Goal: Task Accomplishment & Management: Manage account settings

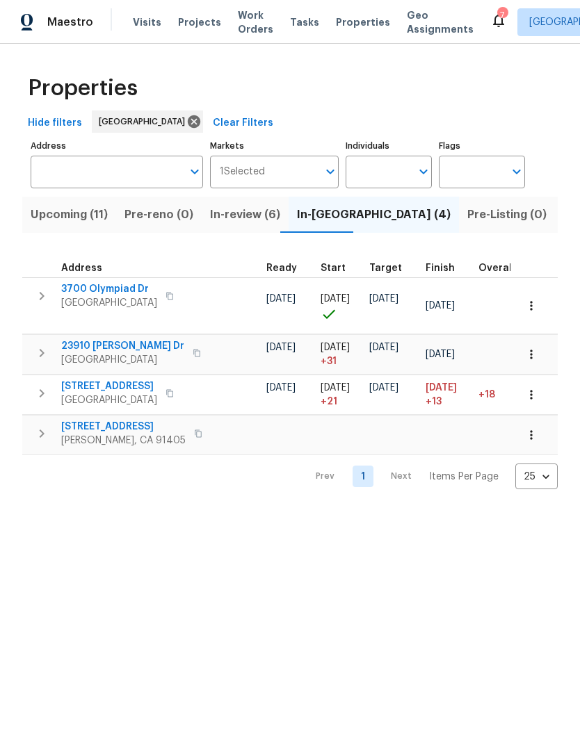
scroll to position [0, 213]
click at [79, 25] on div "Maestro" at bounding box center [46, 22] width 93 height 28
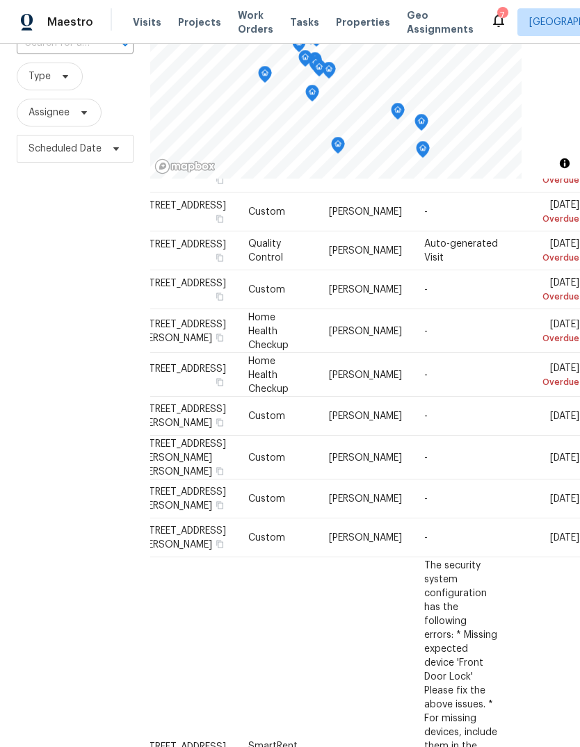
scroll to position [115, 126]
click at [0, 0] on icon at bounding box center [0, 0] width 0 height 0
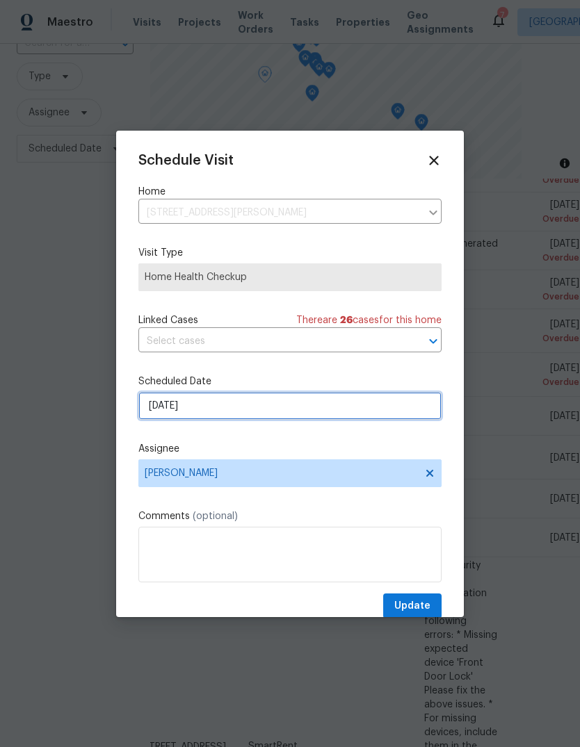
click at [360, 402] on input "10/6/2025" at bounding box center [289, 406] width 303 height 28
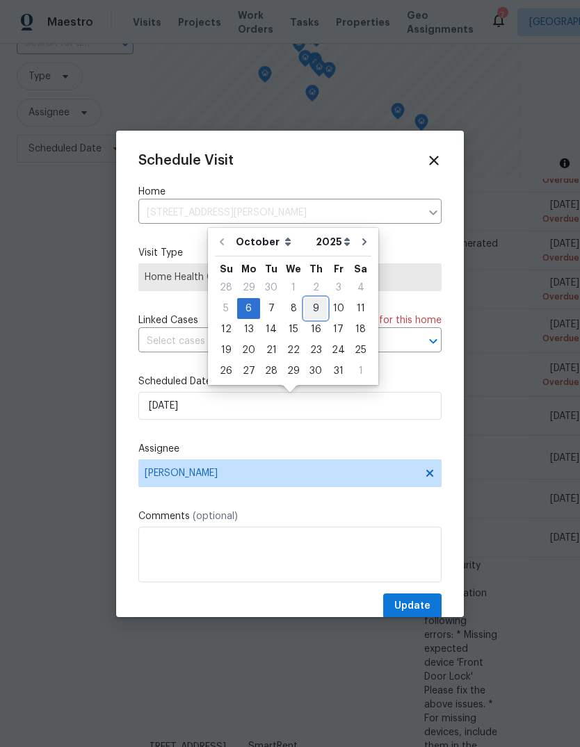
click at [315, 307] on div "9" at bounding box center [315, 308] width 22 height 19
type input "10/9/2025"
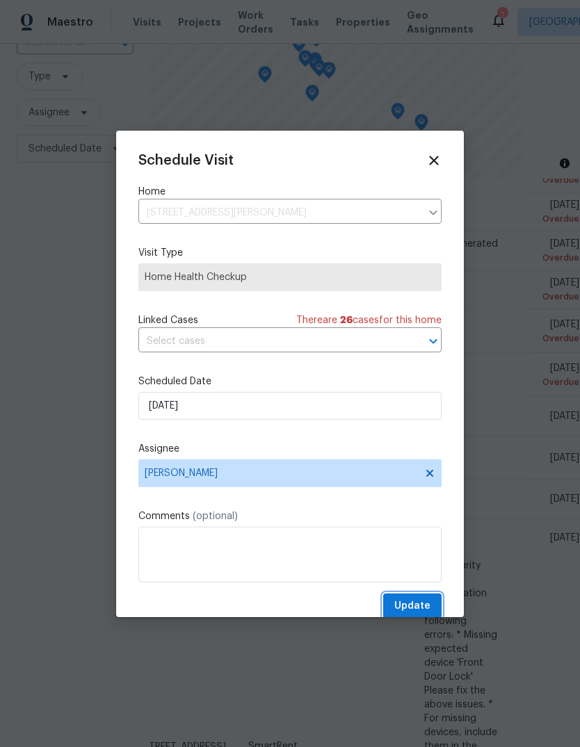
click at [419, 600] on button "Update" at bounding box center [412, 606] width 58 height 26
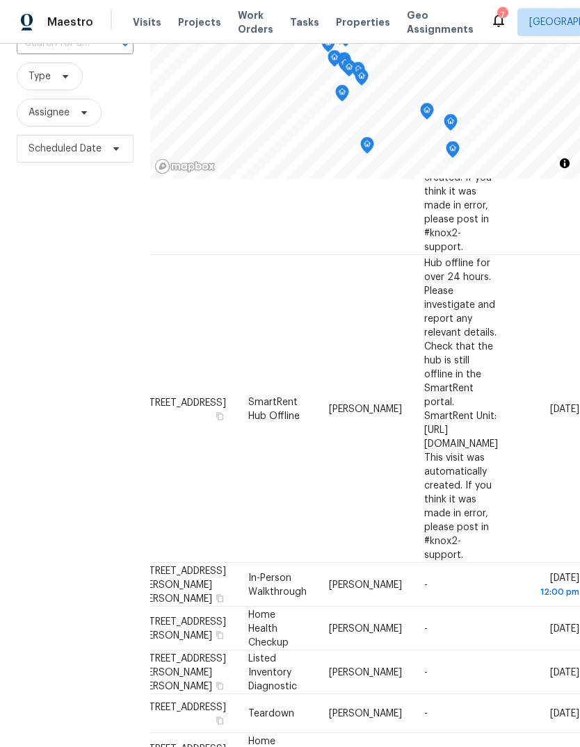
scroll to position [764, 126]
click at [0, 0] on span at bounding box center [0, 0] width 0 height 0
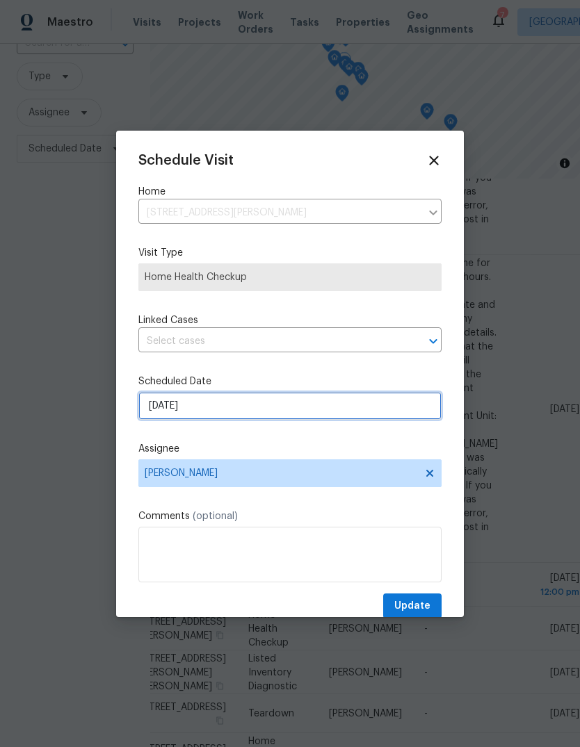
click at [384, 407] on input "[DATE]" at bounding box center [289, 406] width 303 height 28
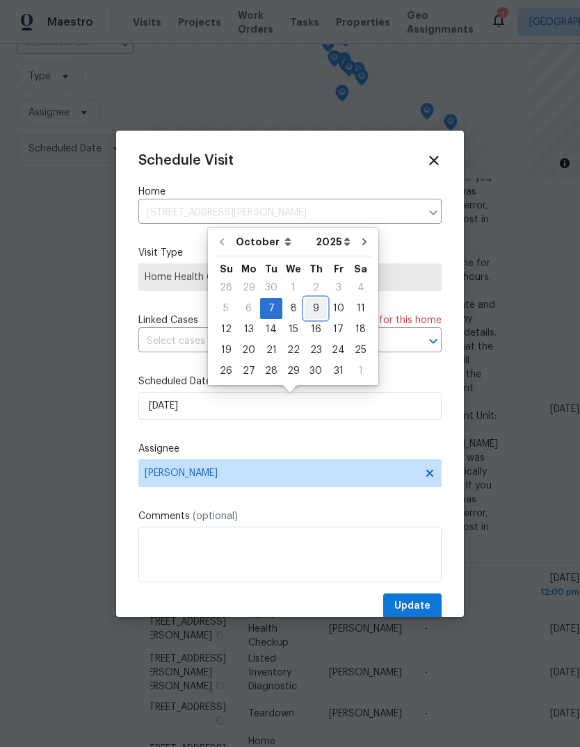
click at [316, 306] on div "9" at bounding box center [315, 308] width 22 height 19
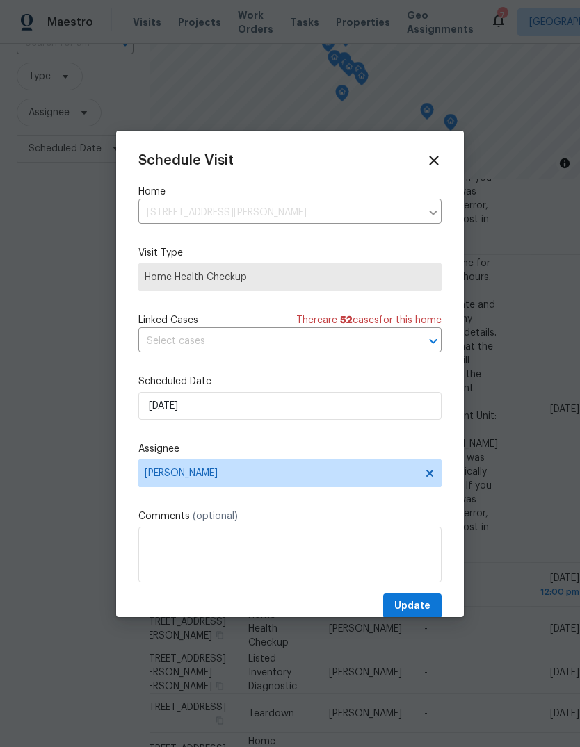
type input "10/9/2025"
click at [422, 603] on span "Update" at bounding box center [412, 606] width 36 height 17
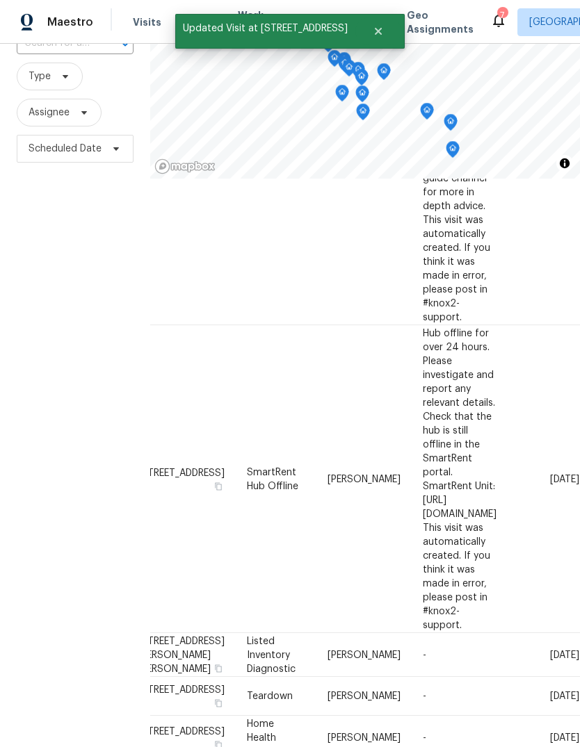
scroll to position [655, 124]
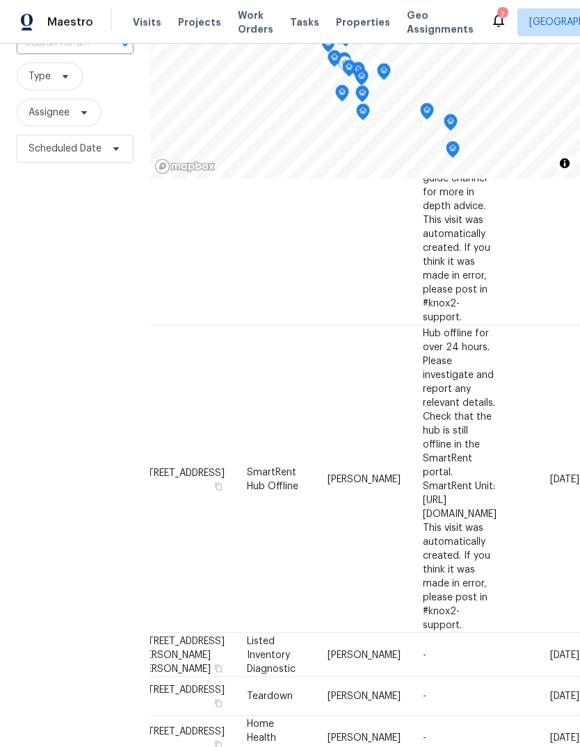
click at [0, 0] on icon at bounding box center [0, 0] width 0 height 0
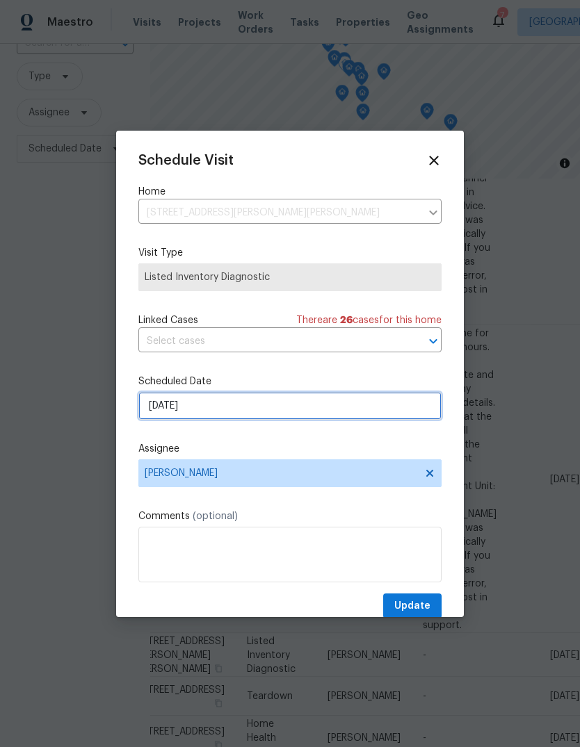
click at [383, 396] on input "[DATE]" at bounding box center [289, 406] width 303 height 28
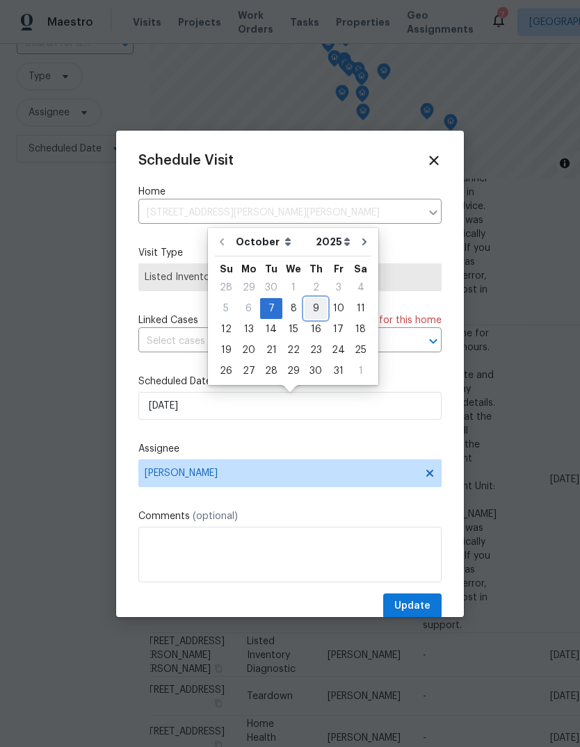
click at [308, 301] on div "9" at bounding box center [315, 308] width 22 height 19
type input "10/9/2025"
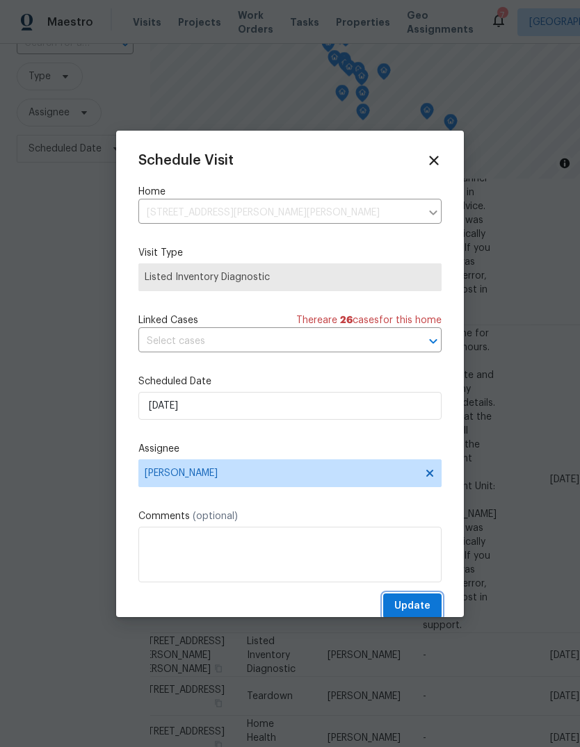
click at [416, 598] on button "Update" at bounding box center [412, 606] width 58 height 26
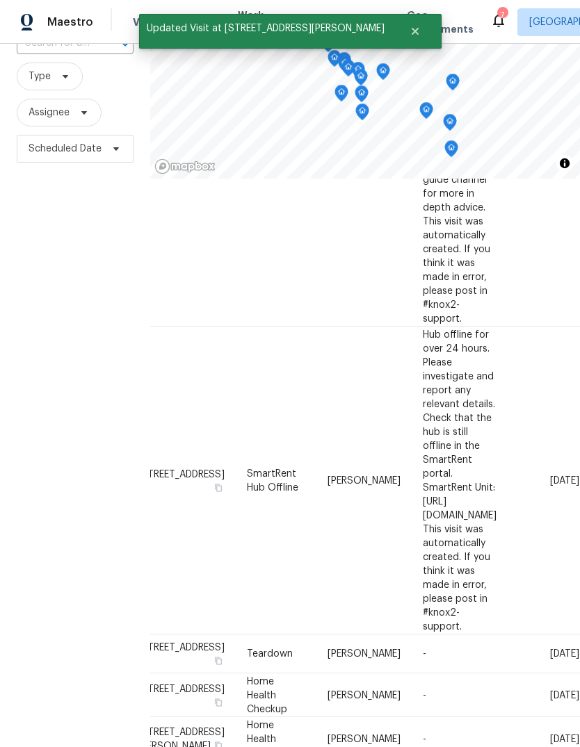
scroll to position [653, 115]
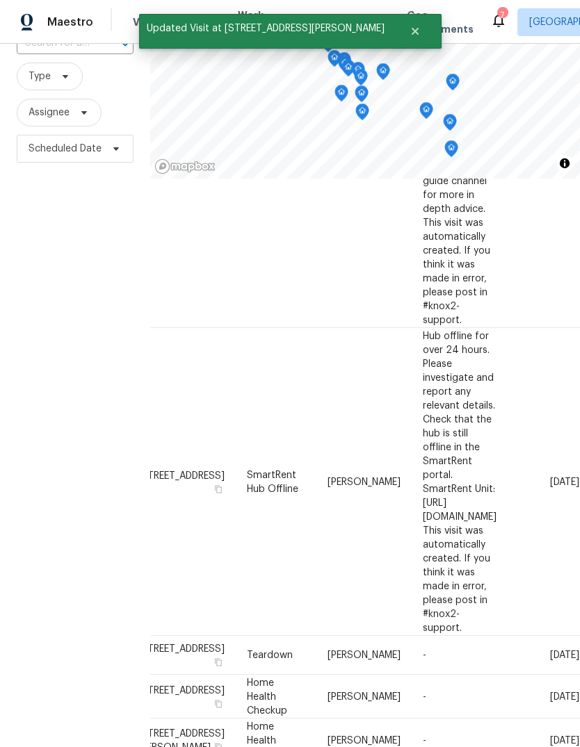
click at [0, 0] on span at bounding box center [0, 0] width 0 height 0
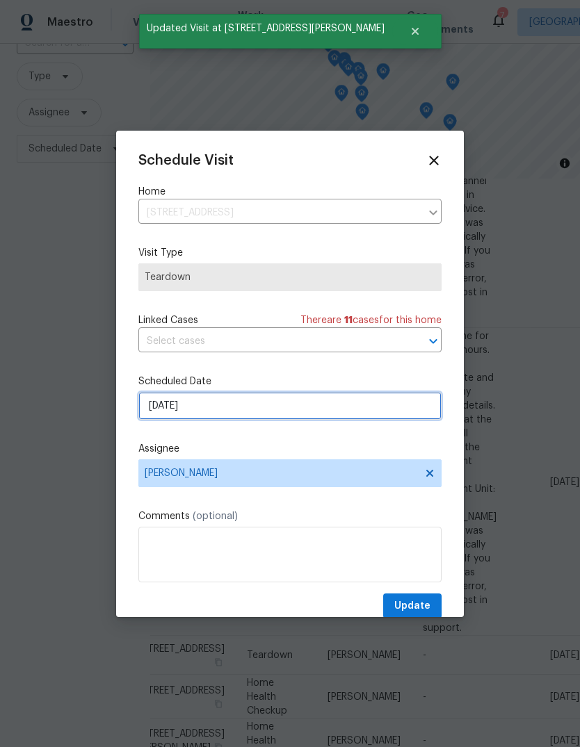
click at [359, 403] on input "[DATE]" at bounding box center [289, 406] width 303 height 28
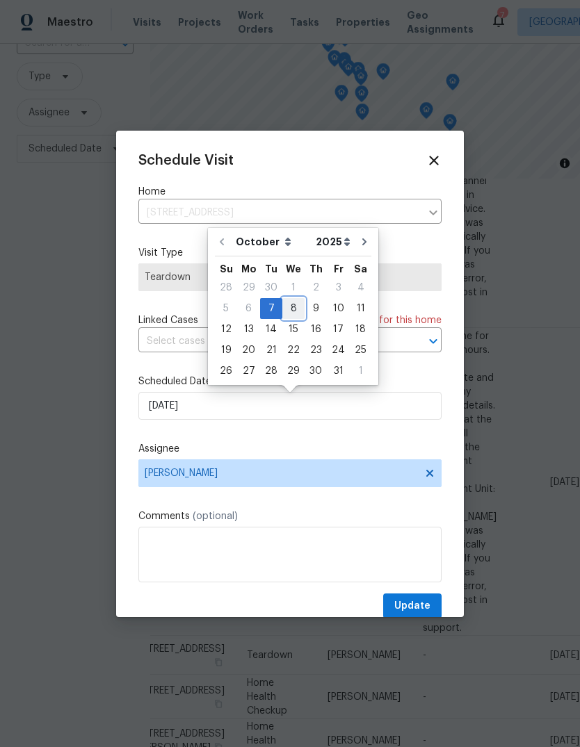
click at [294, 304] on div "8" at bounding box center [293, 308] width 22 height 19
type input "10/8/2025"
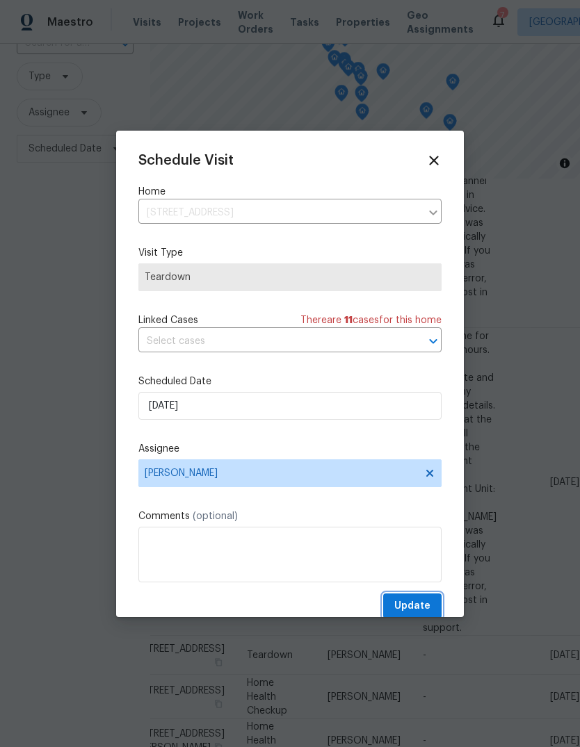
click at [413, 597] on button "Update" at bounding box center [412, 606] width 58 height 26
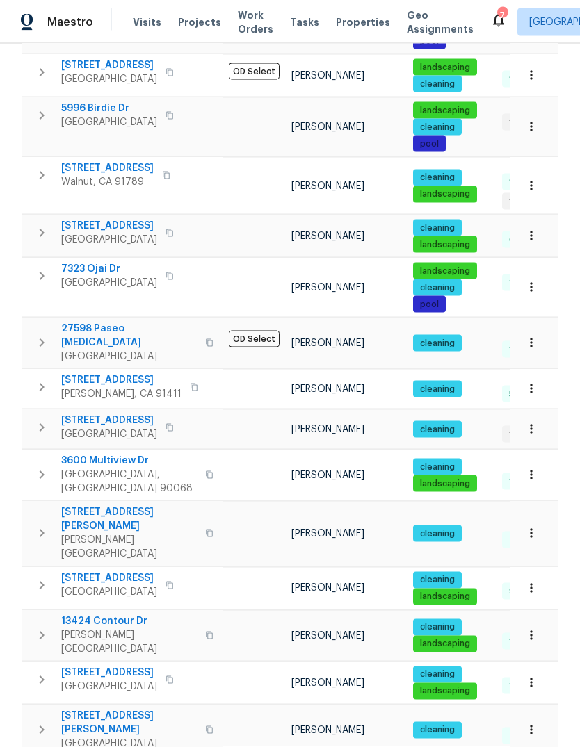
scroll to position [52, 0]
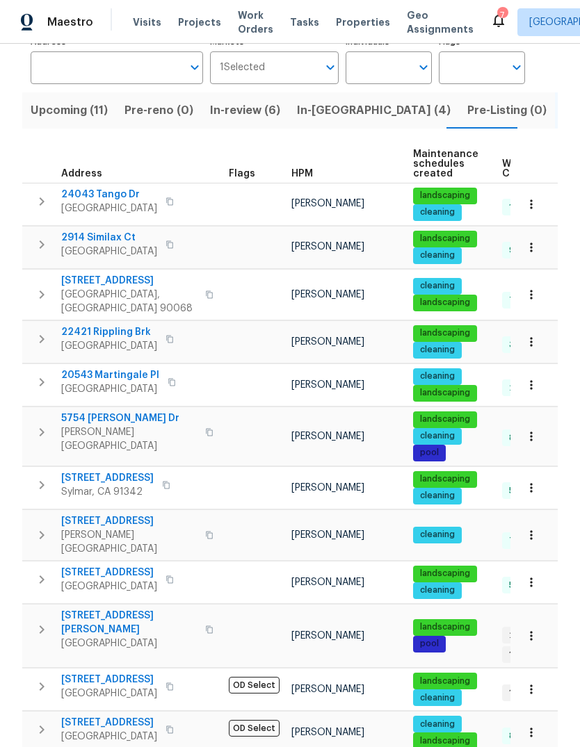
scroll to position [112, 0]
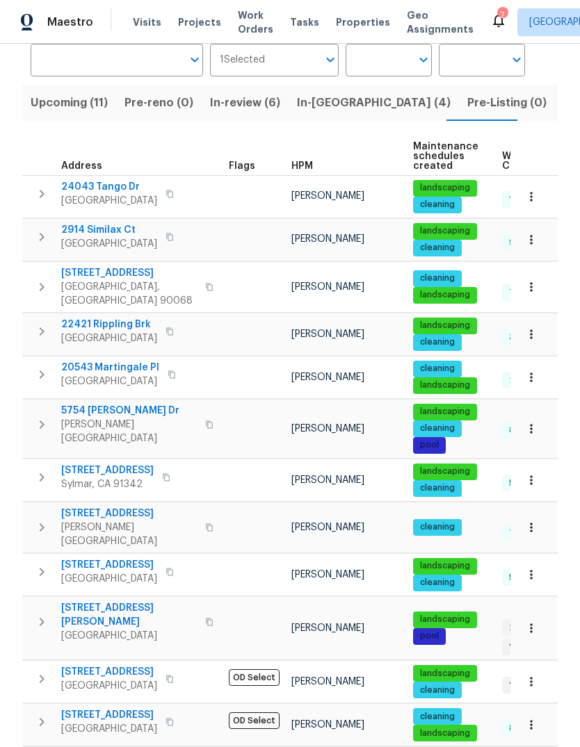
click at [83, 612] on span "[STREET_ADDRESS][PERSON_NAME]" at bounding box center [129, 615] width 136 height 28
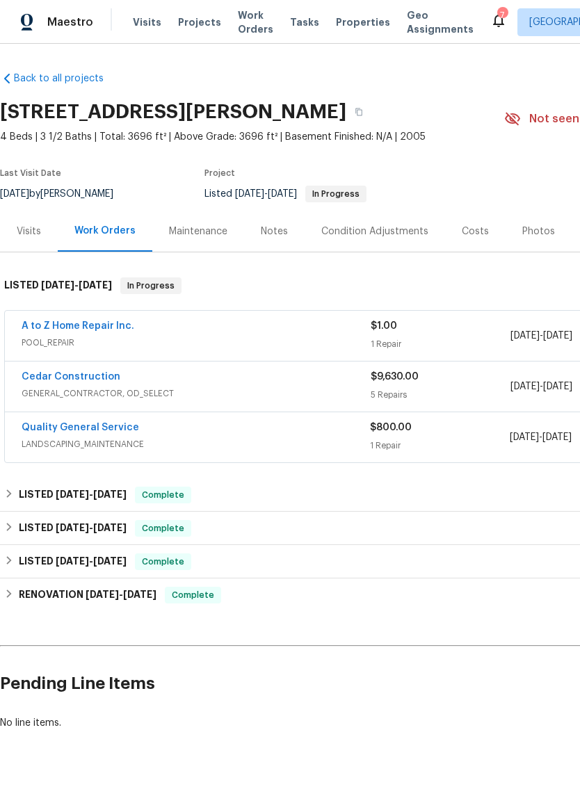
click at [110, 331] on link "A to Z Home Repair Inc." at bounding box center [78, 326] width 113 height 10
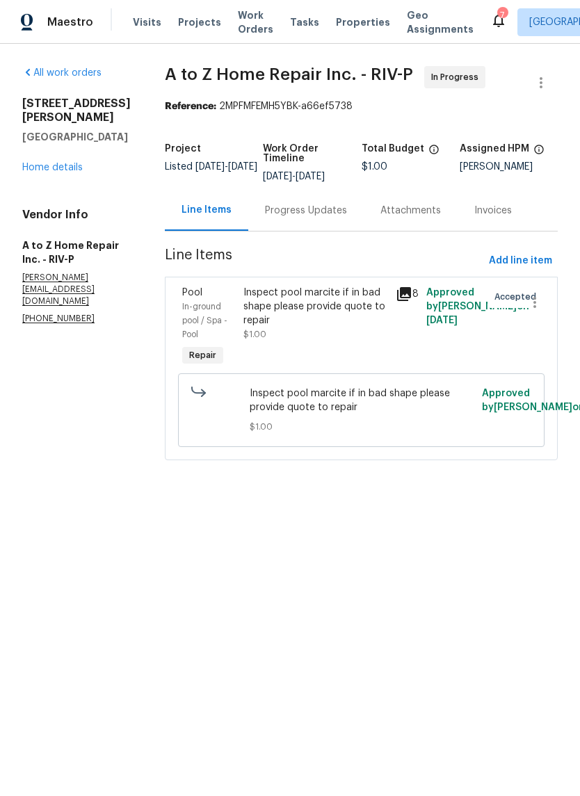
click at [307, 218] on div "Progress Updates" at bounding box center [306, 211] width 82 height 14
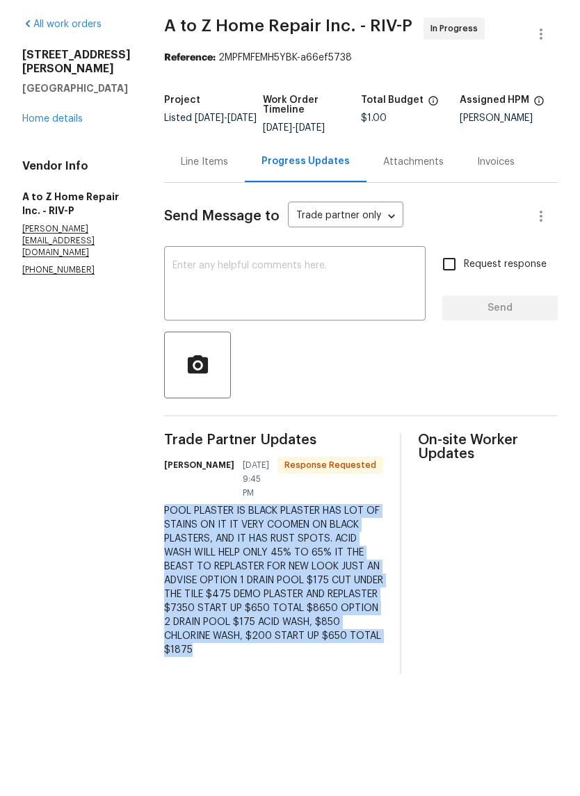
copy div "POOL PLASTER IS BLACK PLASTER HAS LOT OF STAINS ON IT IT VERY COOMEN ON BLACK P…"
